Goal: Check status: Check status

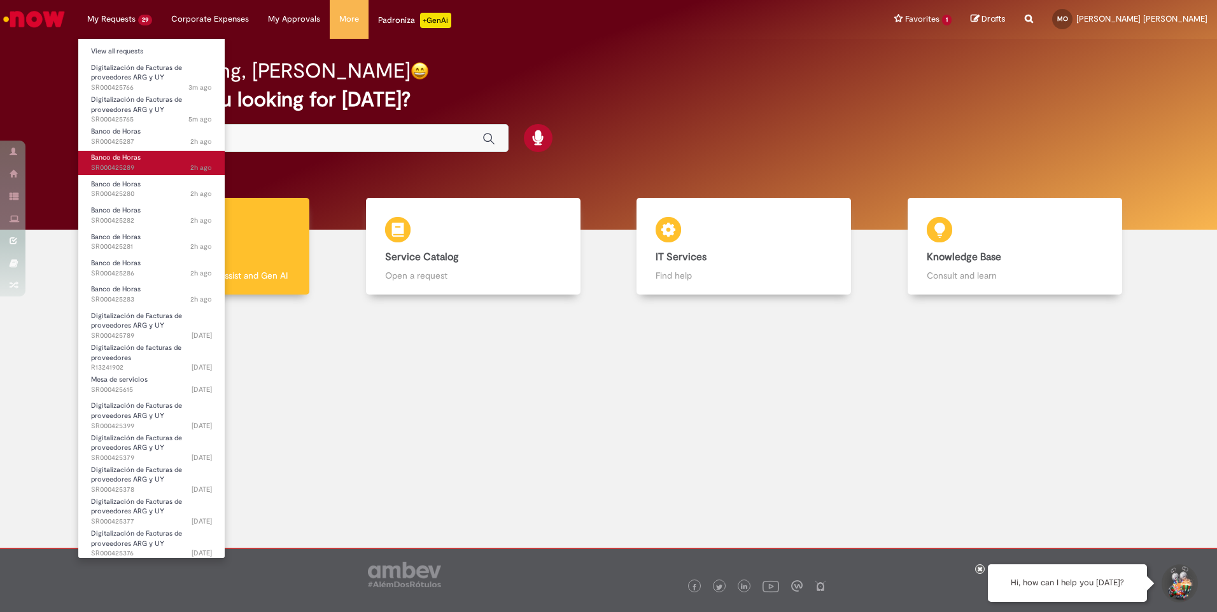
click at [160, 164] on span "2h ago 2 hours ago SR000425289" at bounding box center [151, 168] width 121 height 10
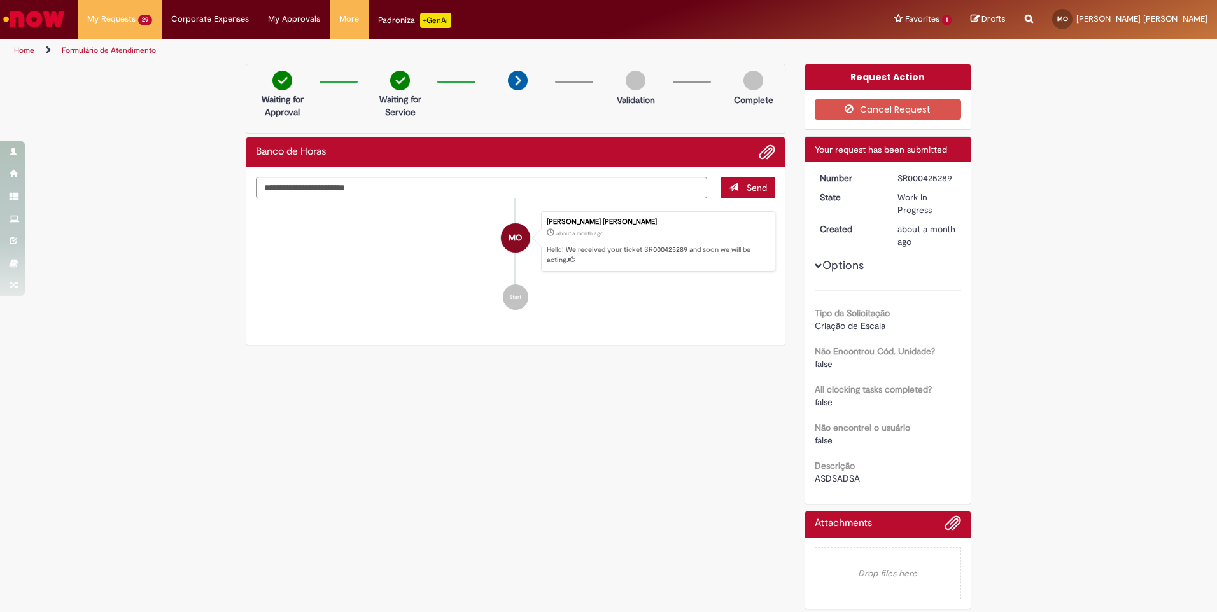
click at [912, 178] on div "SR000425289" at bounding box center [927, 178] width 59 height 13
drag, startPoint x: 915, startPoint y: 239, endPoint x: 888, endPoint y: 231, distance: 28.0
click at [888, 231] on dd "about a month ago about a month ago" at bounding box center [927, 235] width 78 height 25
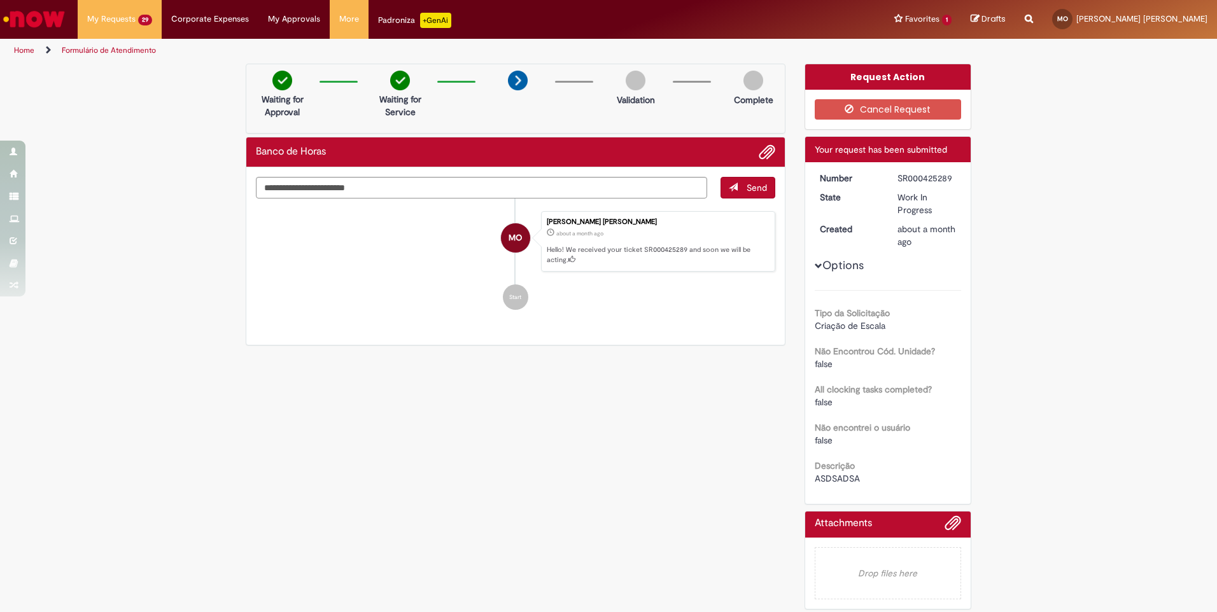
drag, startPoint x: 888, startPoint y: 231, endPoint x: 931, endPoint y: 292, distance: 74.9
click at [931, 292] on div "Tipo da Solicitação Criação de Escala Não Encontrou Cód. Unidade? false All clo…" at bounding box center [888, 387] width 147 height 195
drag, startPoint x: 930, startPoint y: 213, endPoint x: 889, endPoint y: 195, distance: 44.2
click at [889, 195] on dd "Work In Progress" at bounding box center [927, 203] width 78 height 25
drag, startPoint x: 889, startPoint y: 195, endPoint x: 906, endPoint y: 243, distance: 50.5
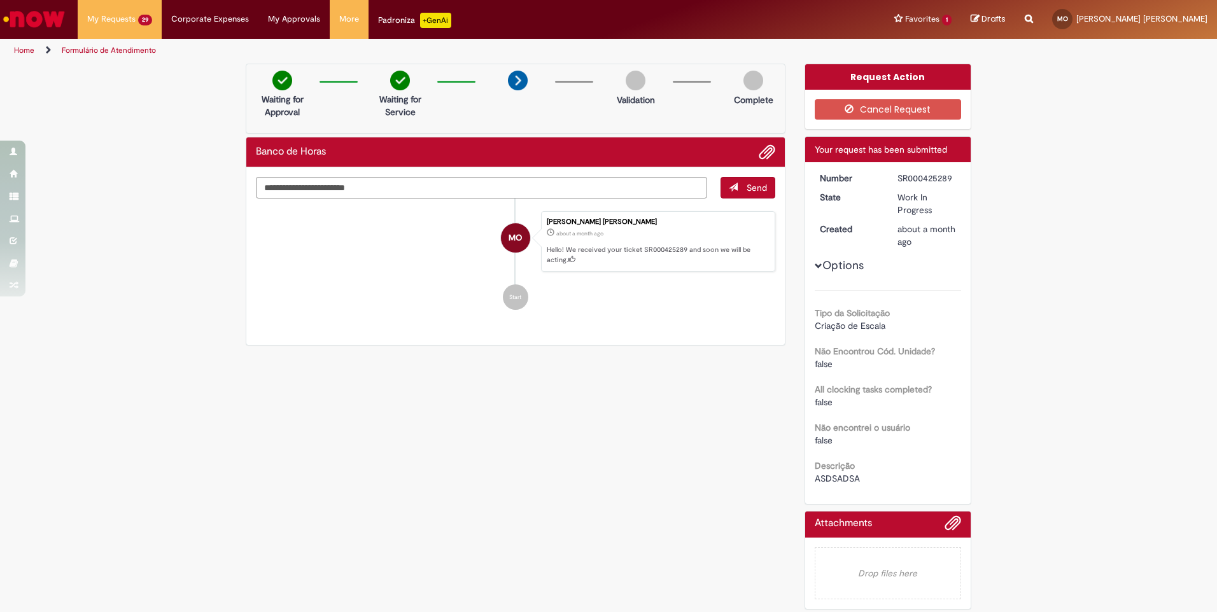
click at [906, 243] on span "about a month ago" at bounding box center [927, 235] width 58 height 24
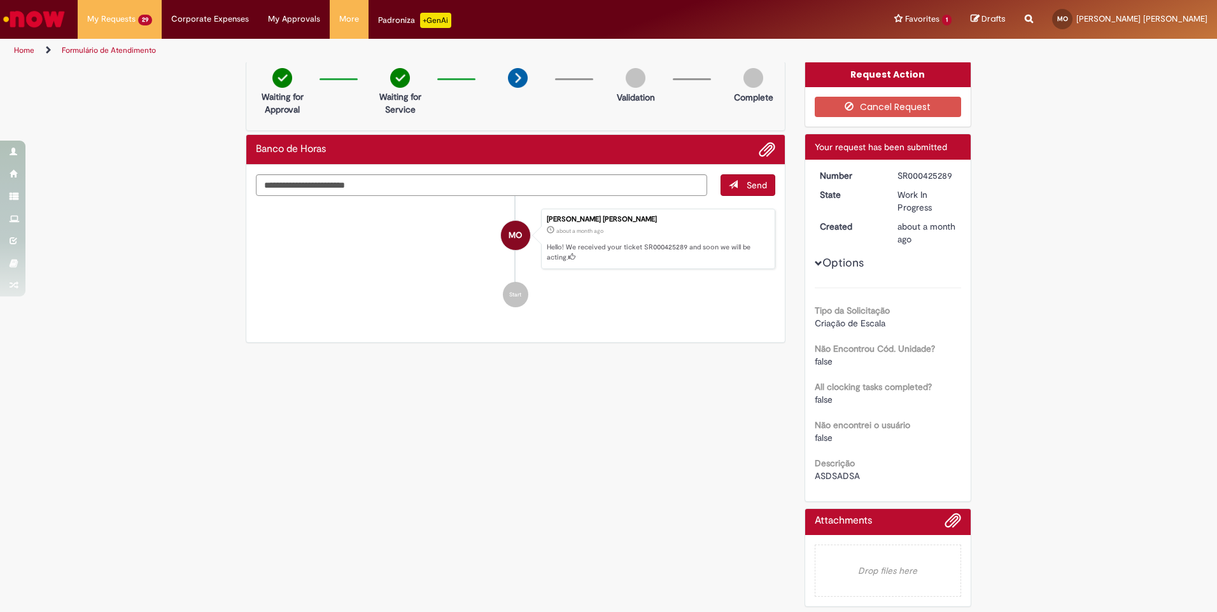
scroll to position [4, 0]
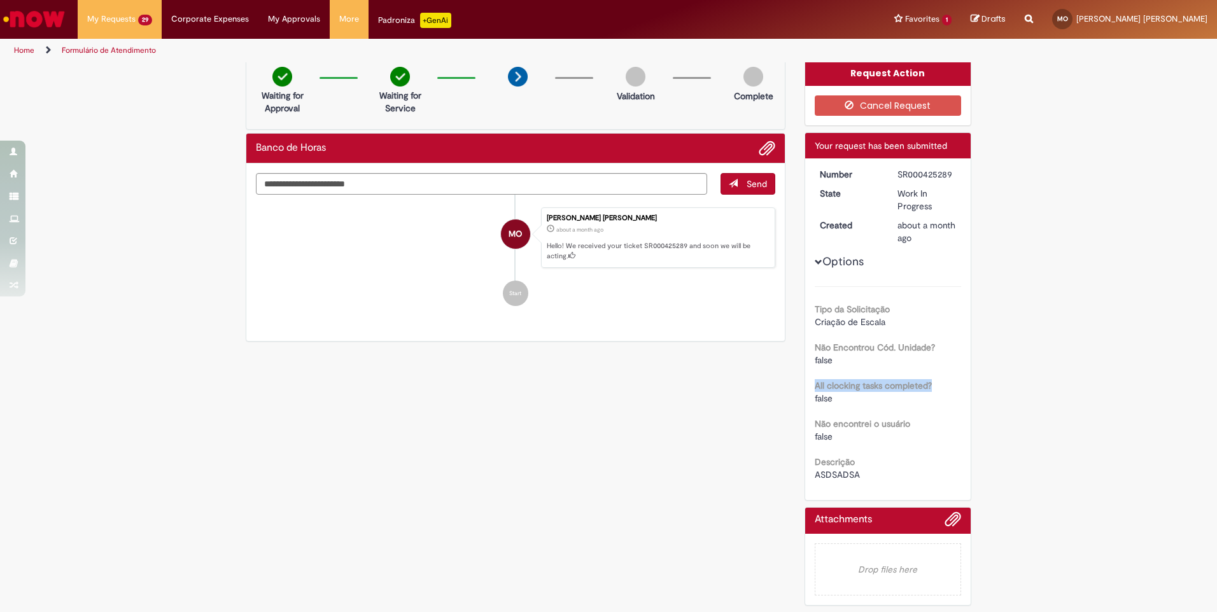
drag, startPoint x: 802, startPoint y: 387, endPoint x: 935, endPoint y: 379, distance: 133.3
click at [935, 379] on div "Number SR000425289 State Work In Progress Created about a month ago about a mon…" at bounding box center [888, 330] width 166 height 342
drag, startPoint x: 814, startPoint y: 352, endPoint x: 921, endPoint y: 349, distance: 107.6
click at [921, 349] on b "Não Encontrou Cód. Unidade?" at bounding box center [875, 347] width 120 height 11
drag, startPoint x: 803, startPoint y: 420, endPoint x: 909, endPoint y: 420, distance: 105.7
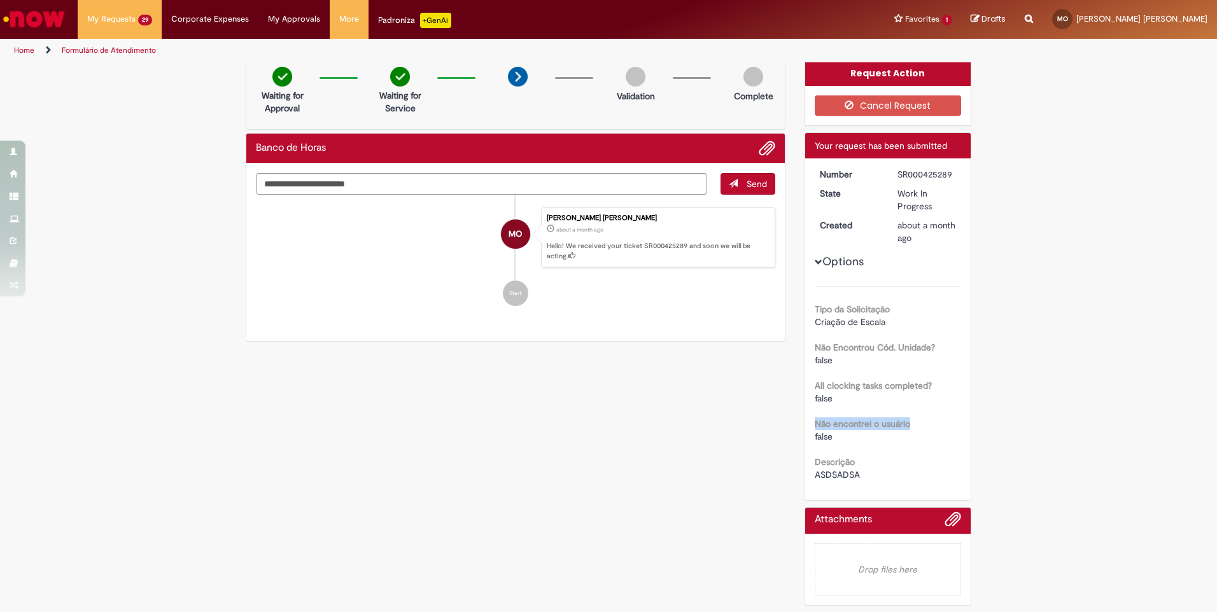
click at [909, 420] on div "Number SR000425289 State Work In Progress Created about a month ago about a mon…" at bounding box center [888, 330] width 166 height 342
drag, startPoint x: 799, startPoint y: 460, endPoint x: 867, endPoint y: 455, distance: 68.3
click at [867, 455] on div "Request Action Cancel Request Ticket details Your request has been submitted Nu…" at bounding box center [888, 336] width 187 height 553
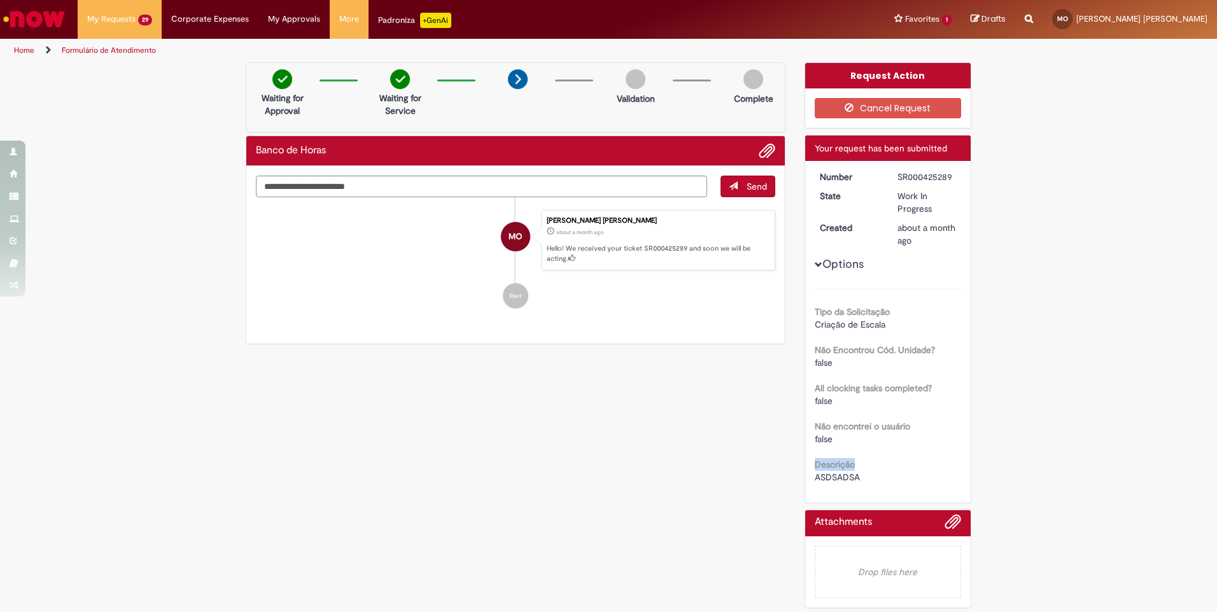
scroll to position [0, 0]
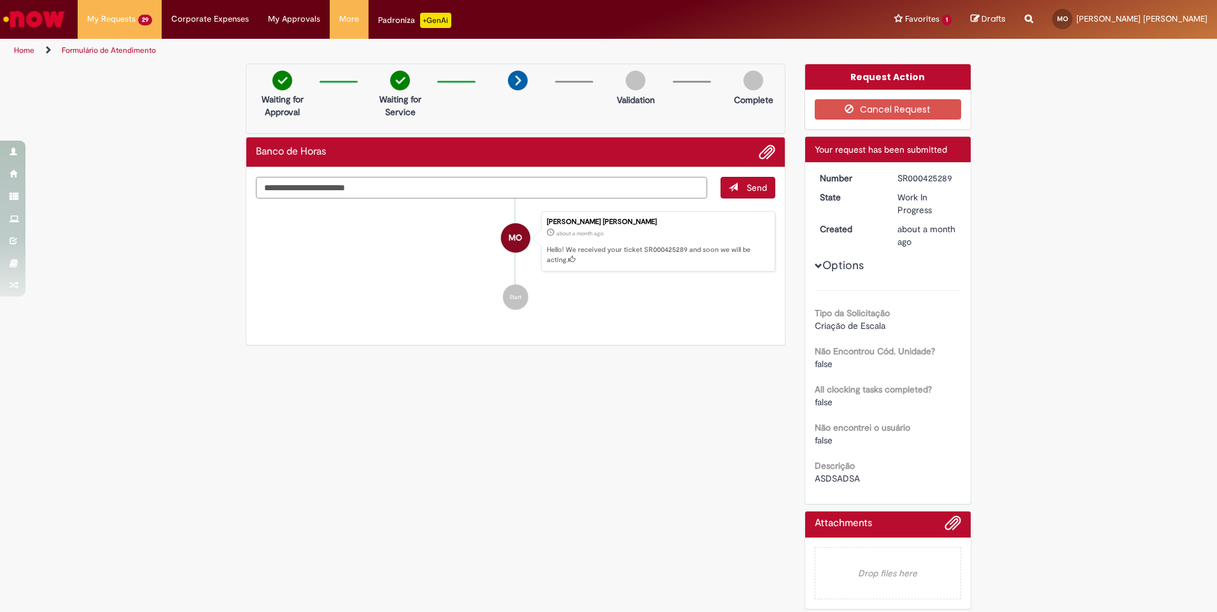
click at [556, 190] on textarea "Type your message here..." at bounding box center [481, 188] width 451 height 22
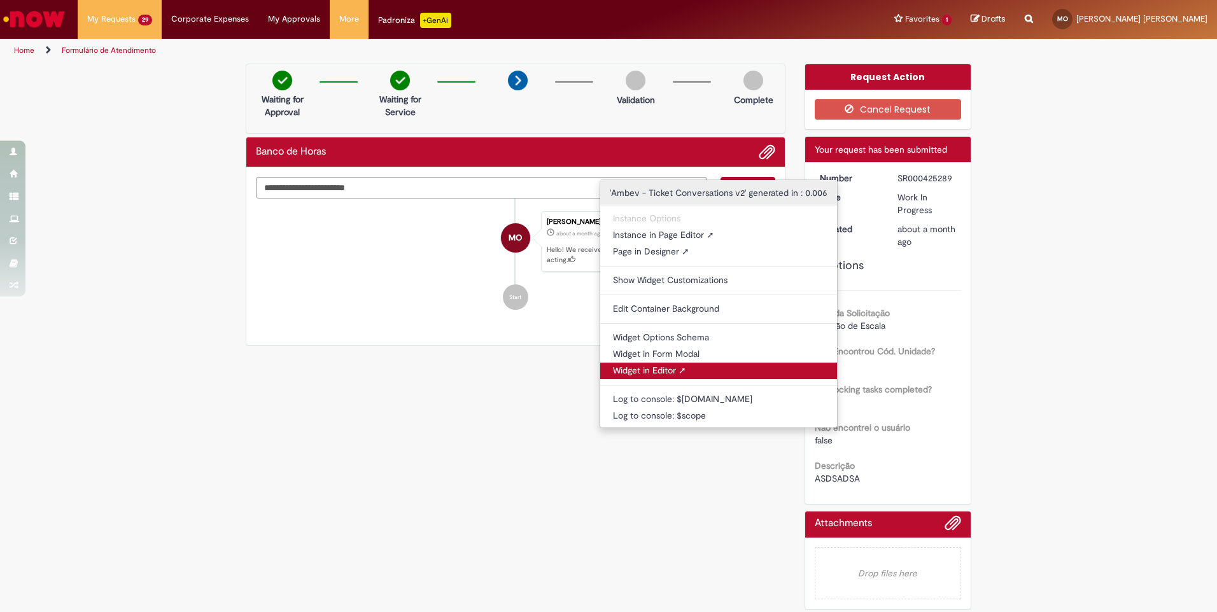
click at [670, 367] on link "Widget in Editor ➚" at bounding box center [718, 371] width 237 height 17
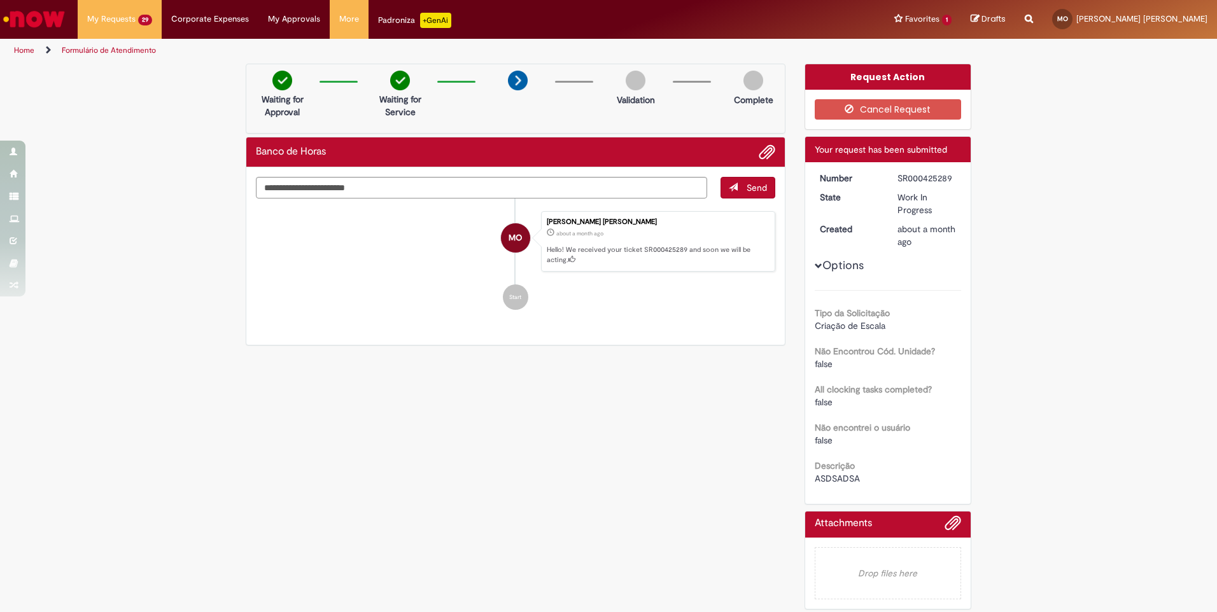
click at [935, 174] on div "SR000425289" at bounding box center [927, 178] width 59 height 13
copy div "SR000425289"
